Goal: Unclear

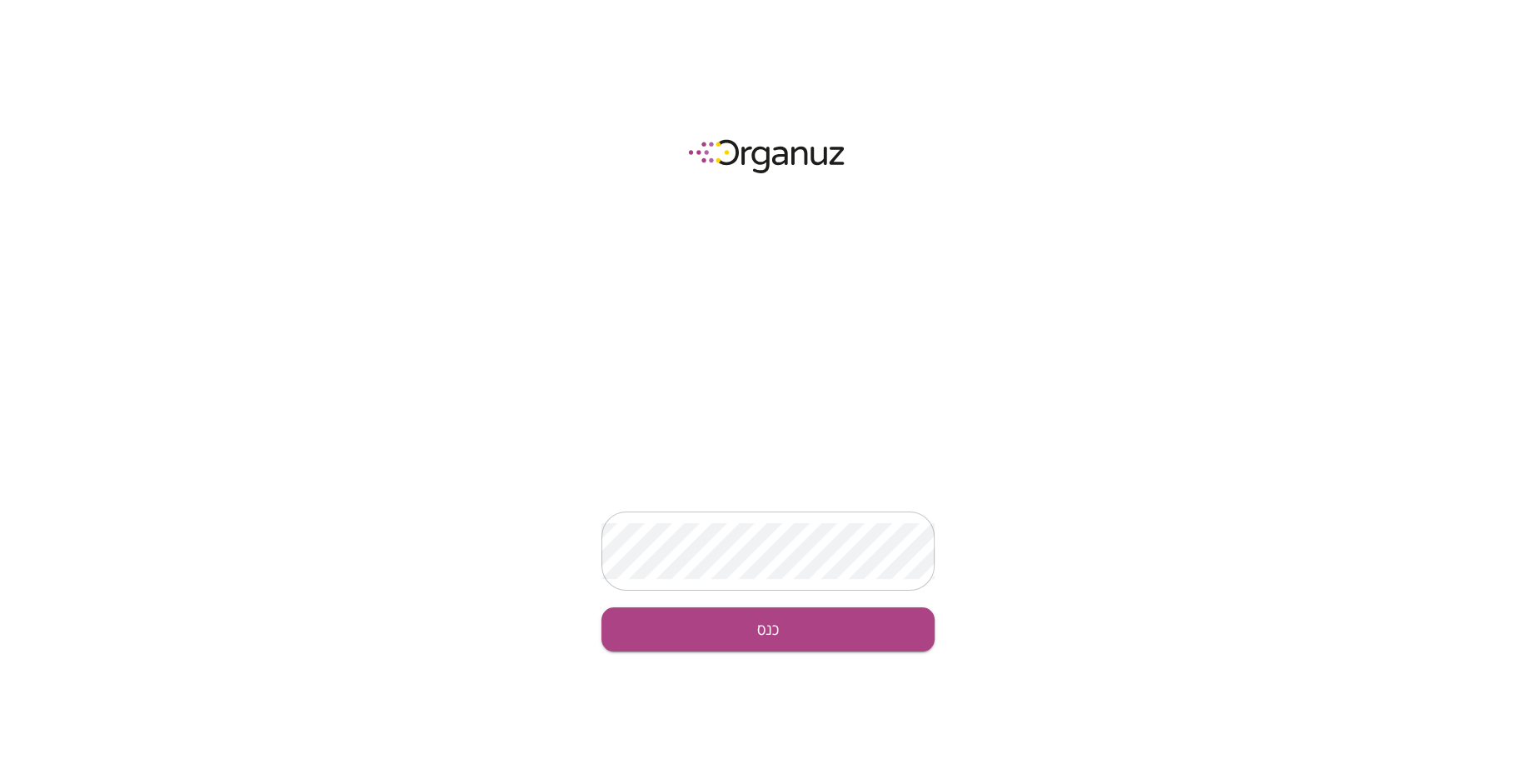
click at [501, 641] on div "​ כנס" at bounding box center [768, 392] width 1536 height 784
click at [758, 643] on button "כנס" at bounding box center [768, 629] width 333 height 44
click at [770, 633] on button "כנס" at bounding box center [768, 629] width 333 height 44
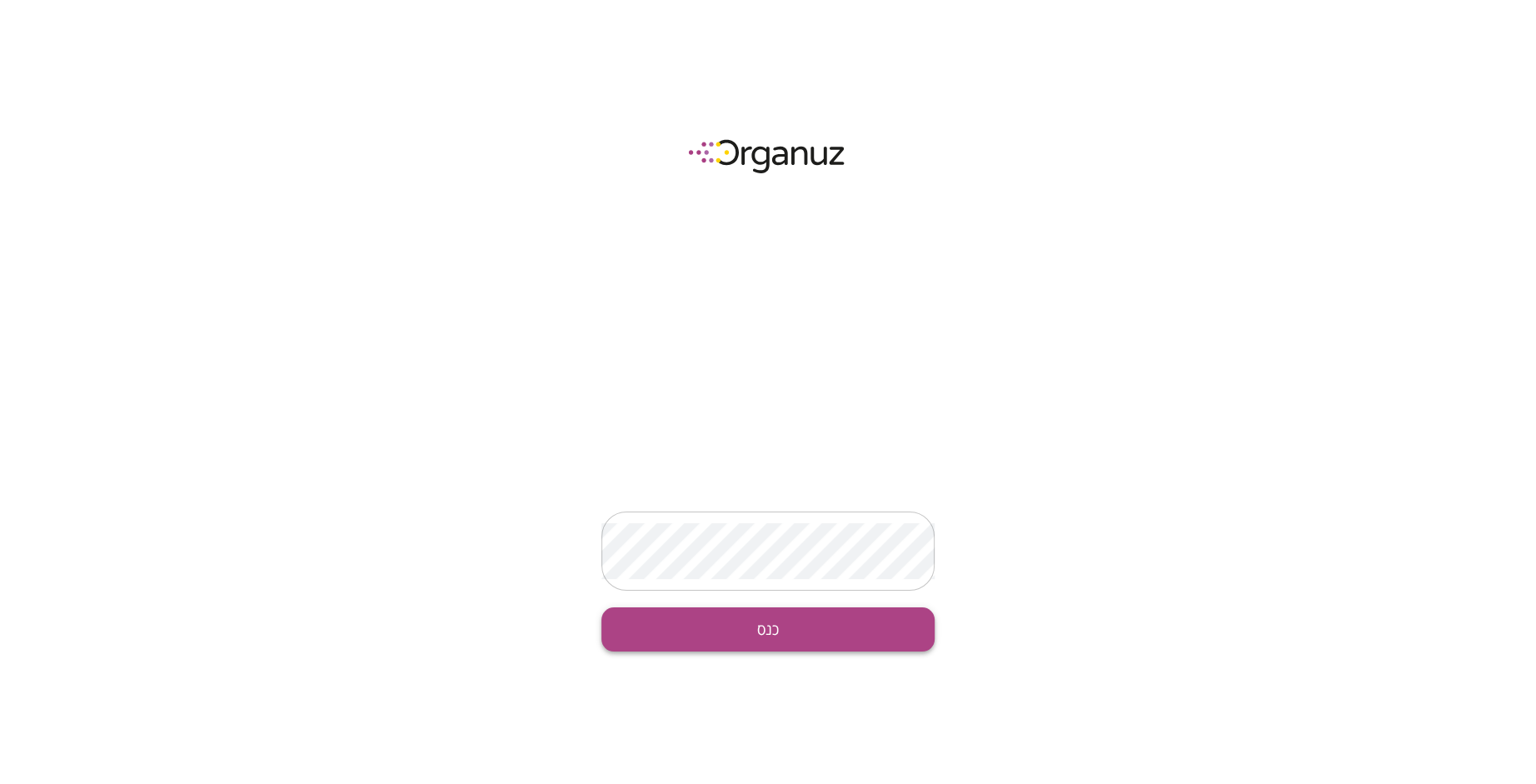
click at [765, 632] on button "כנס" at bounding box center [768, 629] width 333 height 44
click at [782, 640] on button "כנס" at bounding box center [768, 629] width 333 height 44
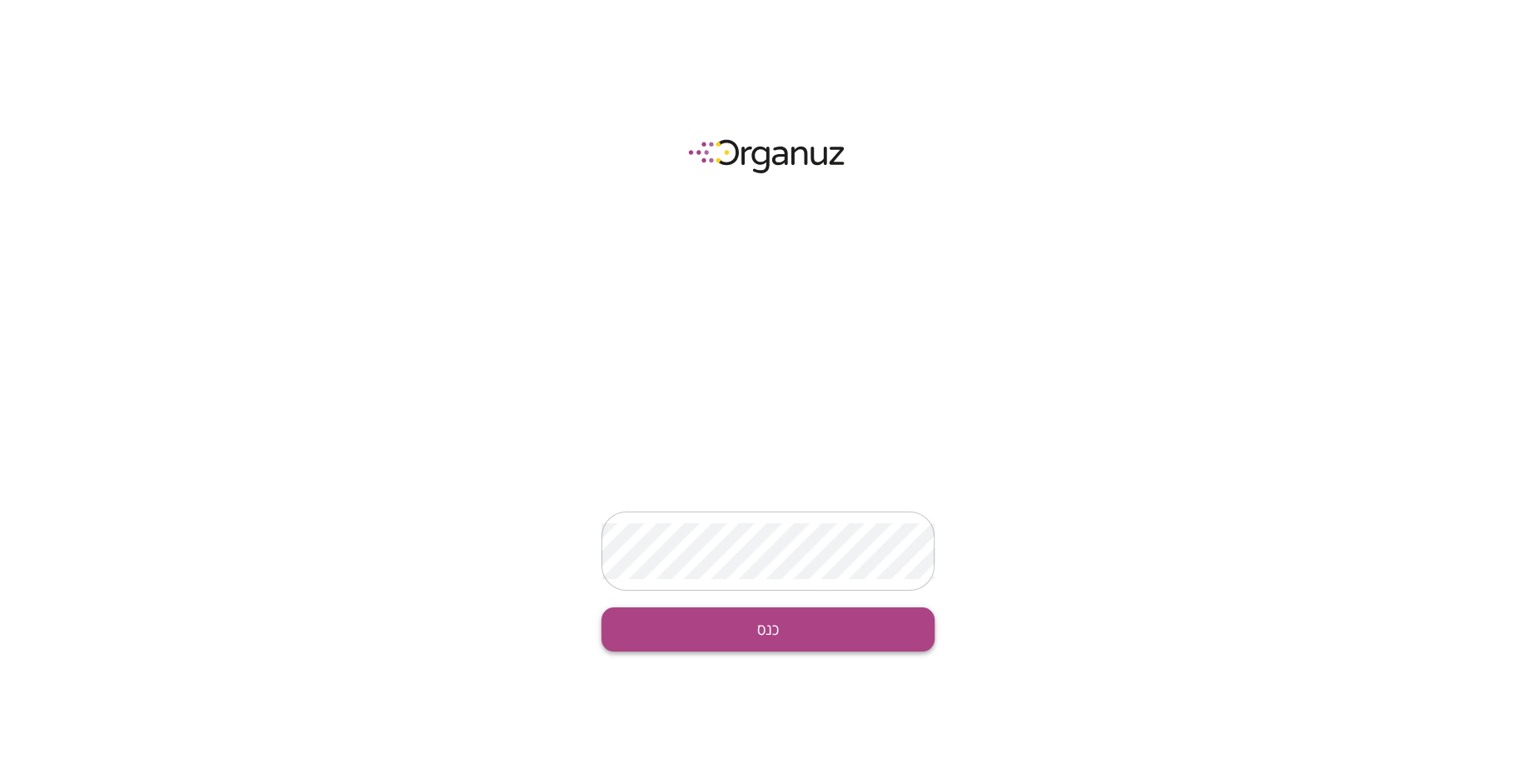
click at [782, 640] on button "כנס" at bounding box center [768, 629] width 333 height 44
click at [818, 383] on div "​ כנס" at bounding box center [768, 392] width 1536 height 784
